Goal: Browse casually: Explore the website without a specific task or goal

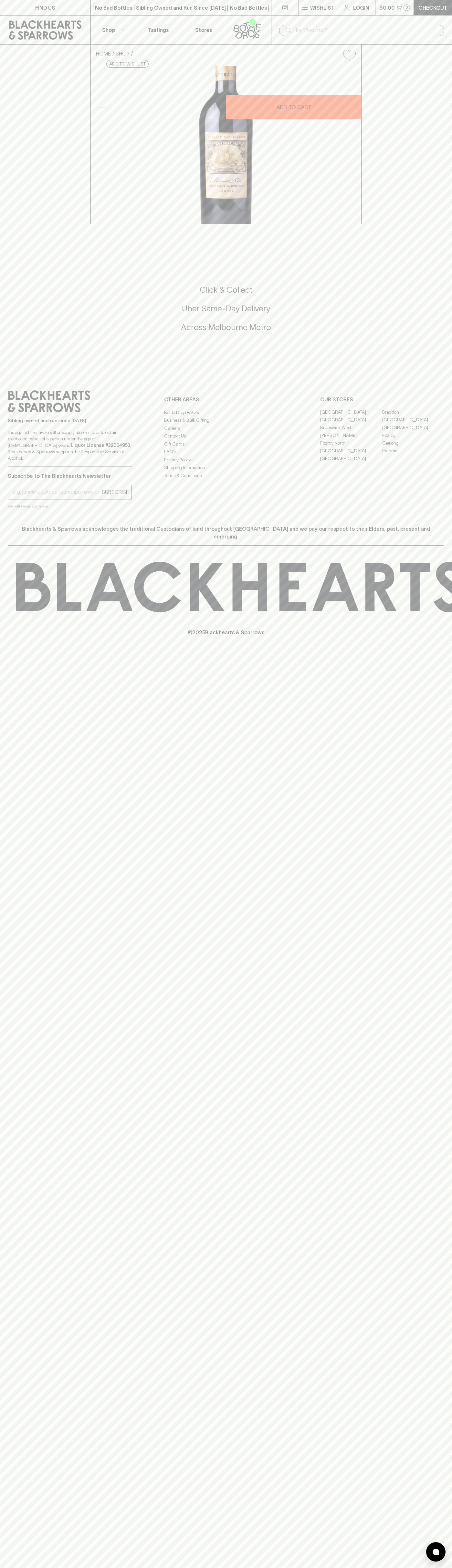
click at [434, 224] on div "HOME SHOP Domaine Naturaliste Morus Cabernet Sauvignon 2020 $100.00 Add to wish…" at bounding box center [226, 134] width 452 height 180
click at [1, 1567] on html "FIND US | No Bad Bottles | Sibling Owned and Run Since [DATE] | No Bad Bottles …" at bounding box center [226, 784] width 452 height 1568
click at [32, 653] on div "© 2025 Blackhearts & Sparrows" at bounding box center [226, 598] width 452 height 107
